Goal: Task Accomplishment & Management: Use online tool/utility

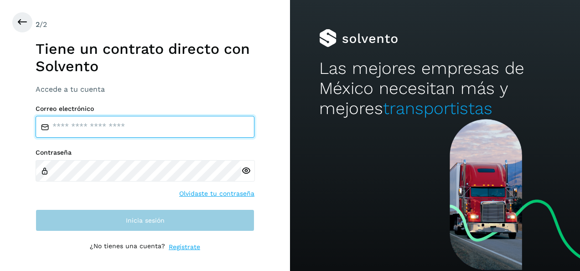
type input "**********"
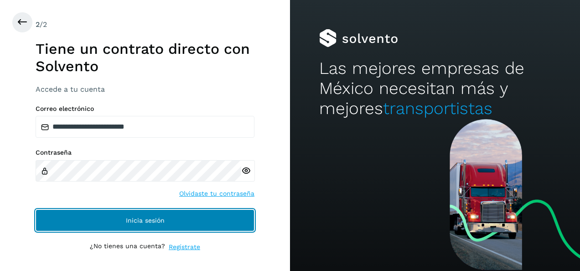
click at [158, 217] on span "Inicia sesión" at bounding box center [145, 220] width 39 height 6
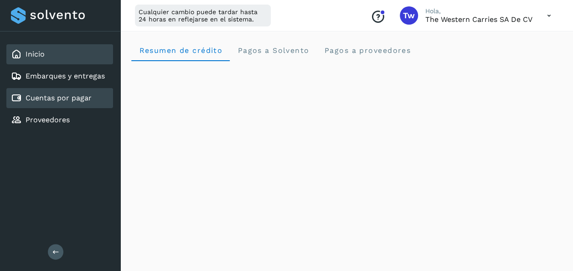
click at [80, 100] on link "Cuentas por pagar" at bounding box center [59, 97] width 66 height 9
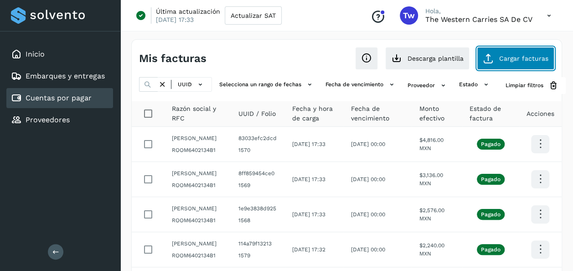
click at [538, 55] on span "Cargar facturas" at bounding box center [523, 58] width 49 height 6
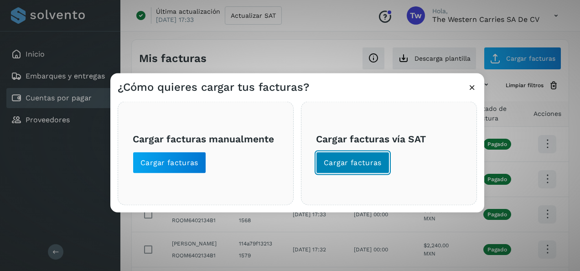
click at [370, 161] on span "Cargar facturas" at bounding box center [353, 163] width 58 height 10
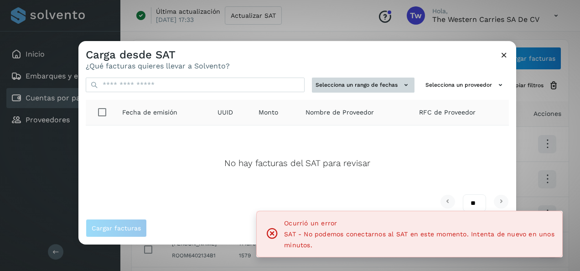
click at [391, 88] on button "Selecciona un rango de fechas" at bounding box center [363, 84] width 103 height 15
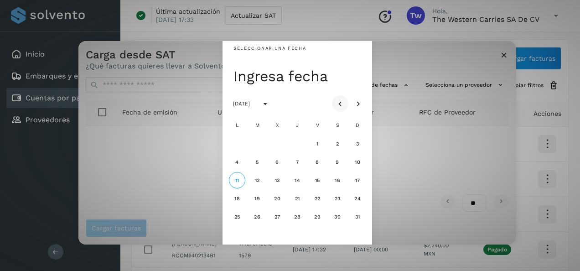
click at [339, 99] on icon "button" at bounding box center [339, 103] width 9 height 9
click at [300, 218] on span "31" at bounding box center [297, 217] width 6 height 6
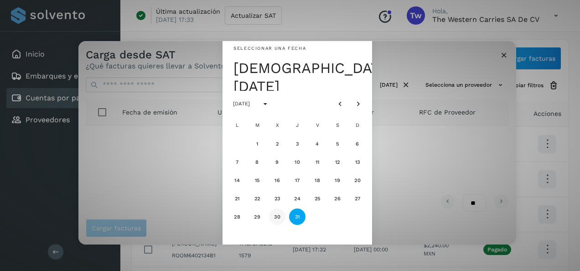
click at [279, 217] on span "30" at bounding box center [276, 217] width 7 height 6
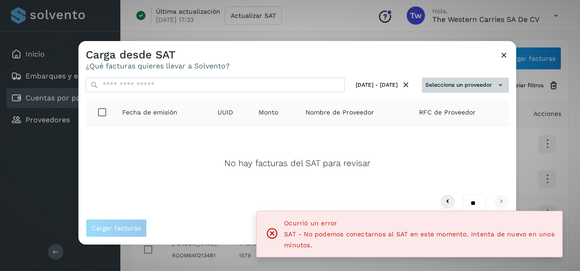
click at [464, 88] on button "Selecciona un proveedor" at bounding box center [465, 84] width 87 height 15
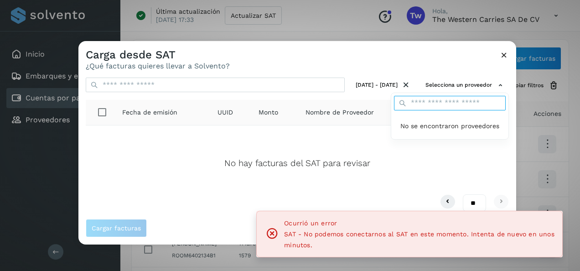
click at [447, 103] on input "text" at bounding box center [450, 103] width 112 height 15
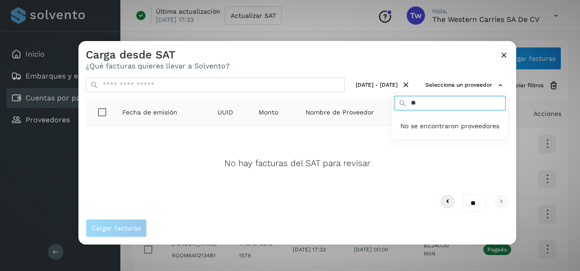
type input "**"
click at [505, 56] on div at bounding box center [368, 176] width 580 height 271
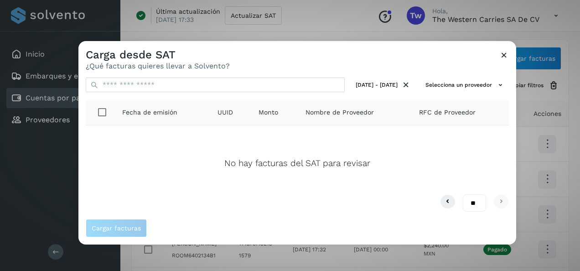
click at [504, 56] on icon at bounding box center [504, 55] width 10 height 10
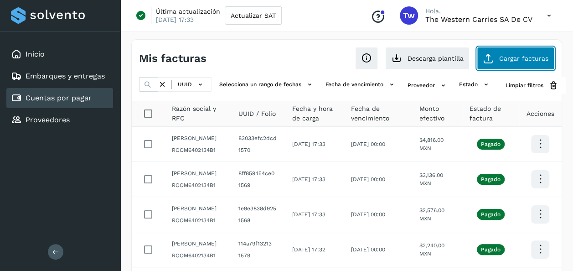
click at [493, 63] on icon at bounding box center [488, 58] width 11 height 11
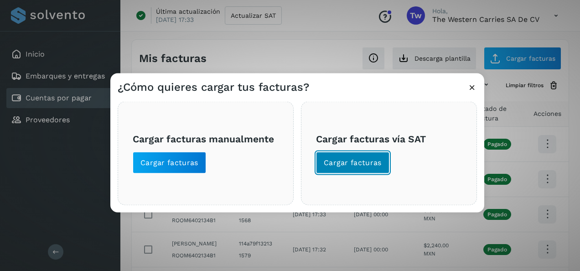
click at [372, 160] on span "Cargar facturas" at bounding box center [353, 163] width 58 height 10
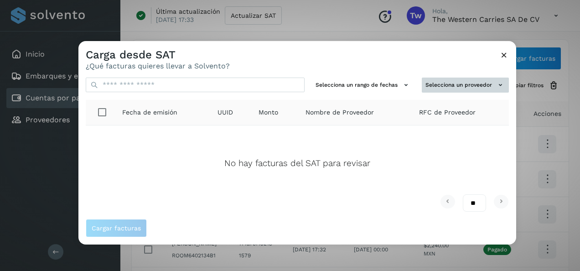
click at [457, 87] on button "Selecciona un proveedor" at bounding box center [465, 84] width 87 height 15
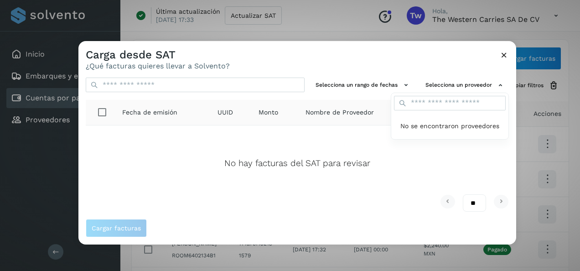
click at [504, 52] on div at bounding box center [368, 176] width 580 height 271
click at [501, 53] on icon at bounding box center [504, 55] width 10 height 10
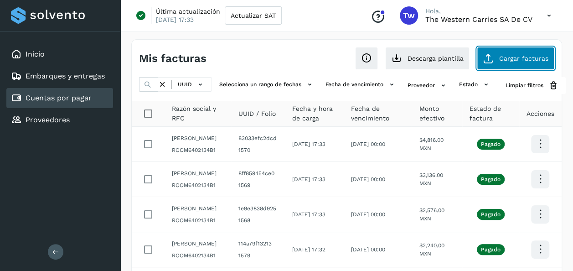
click at [509, 63] on button "Cargar facturas" at bounding box center [515, 58] width 77 height 23
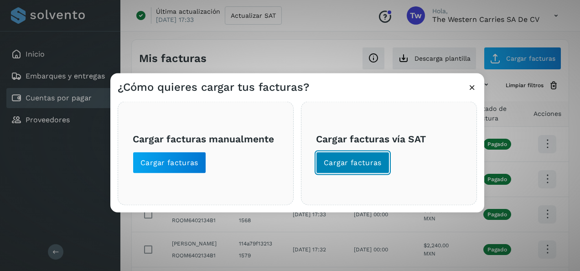
click at [338, 161] on span "Cargar facturas" at bounding box center [353, 163] width 58 height 10
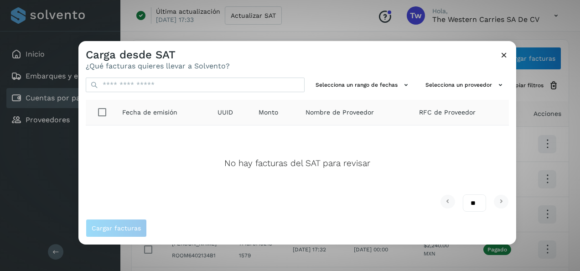
click at [503, 56] on icon at bounding box center [504, 55] width 10 height 10
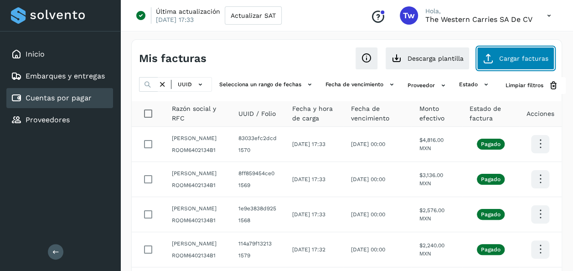
click at [513, 60] on span "Cargar facturas" at bounding box center [523, 58] width 49 height 6
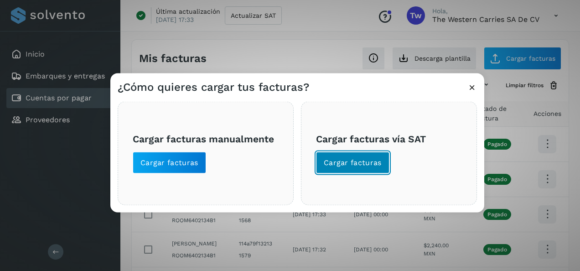
click at [362, 158] on span "Cargar facturas" at bounding box center [353, 163] width 58 height 10
